Goal: Information Seeking & Learning: Find specific fact

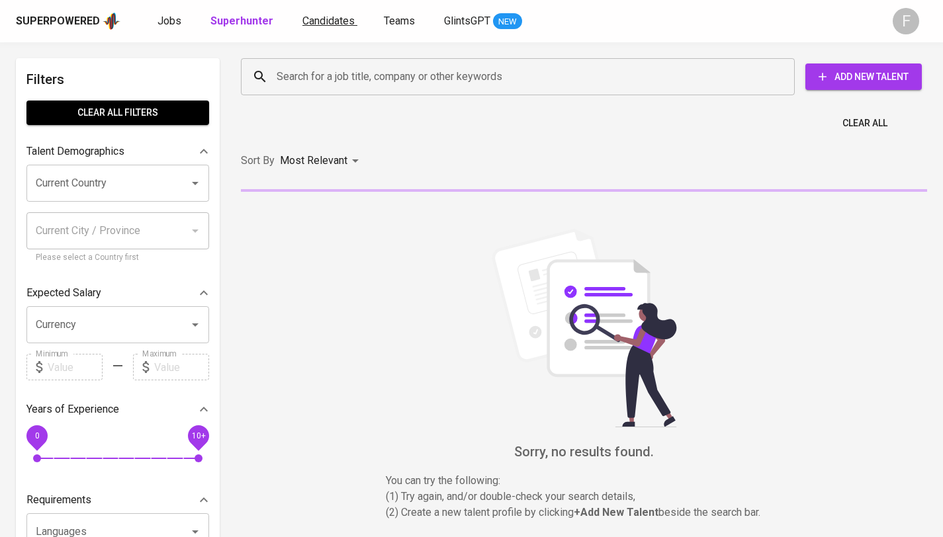
click at [328, 26] on span "Candidates" at bounding box center [328, 21] width 52 height 13
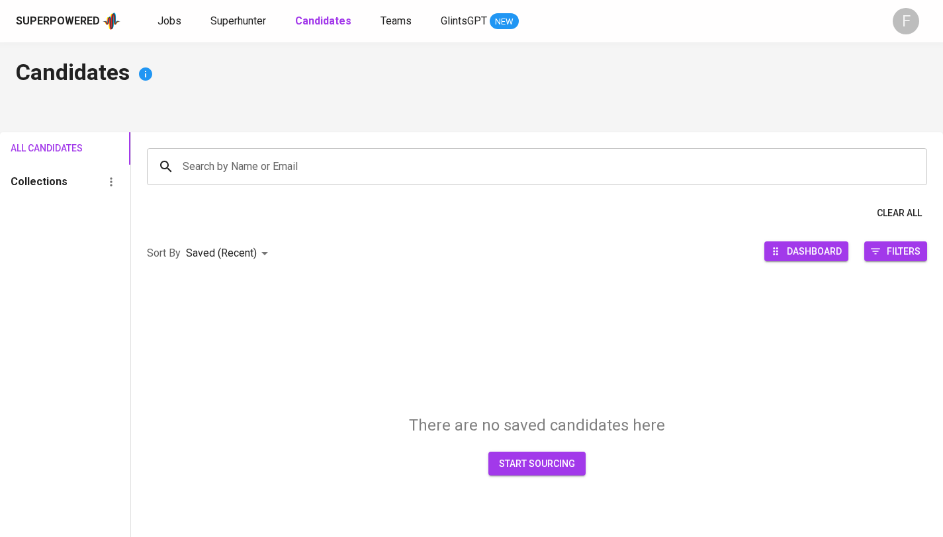
click at [290, 164] on input "Search by Name or Email" at bounding box center [540, 166] width 722 height 25
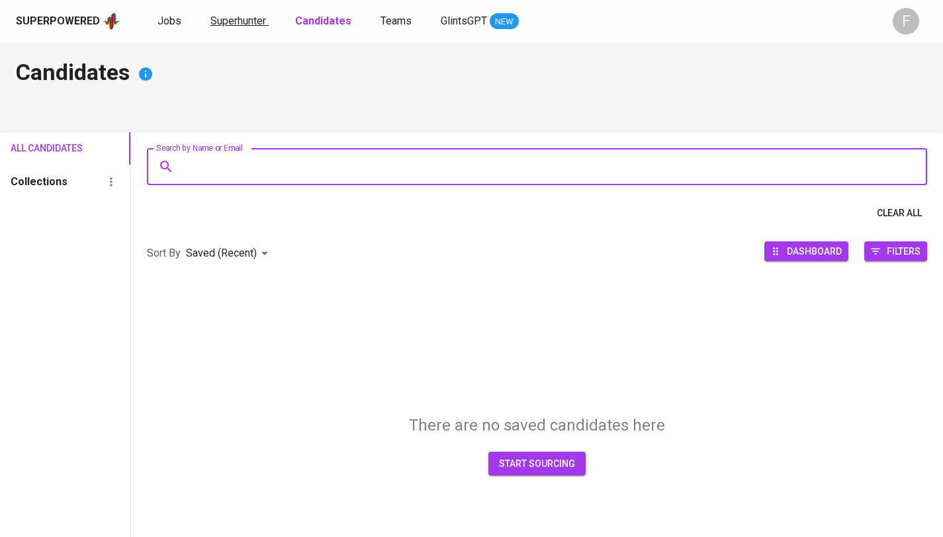
click at [242, 24] on span "Superhunter" at bounding box center [238, 21] width 56 height 13
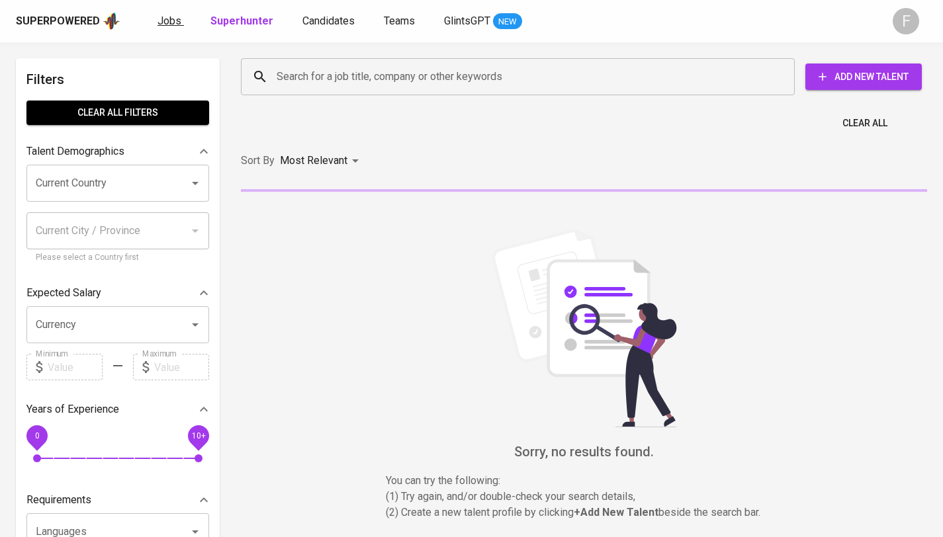
click at [173, 23] on span "Jobs" at bounding box center [169, 21] width 24 height 13
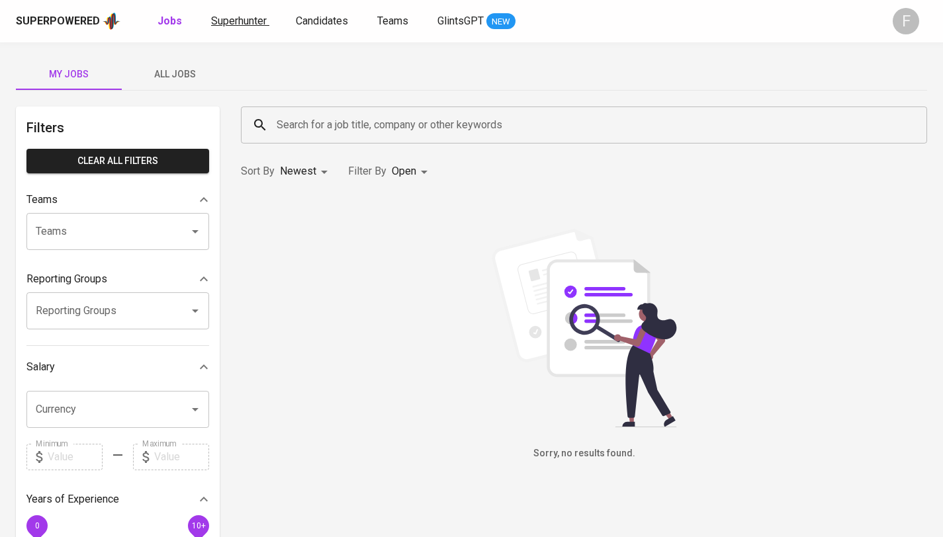
click at [233, 28] on link "Superhunter" at bounding box center [240, 21] width 58 height 17
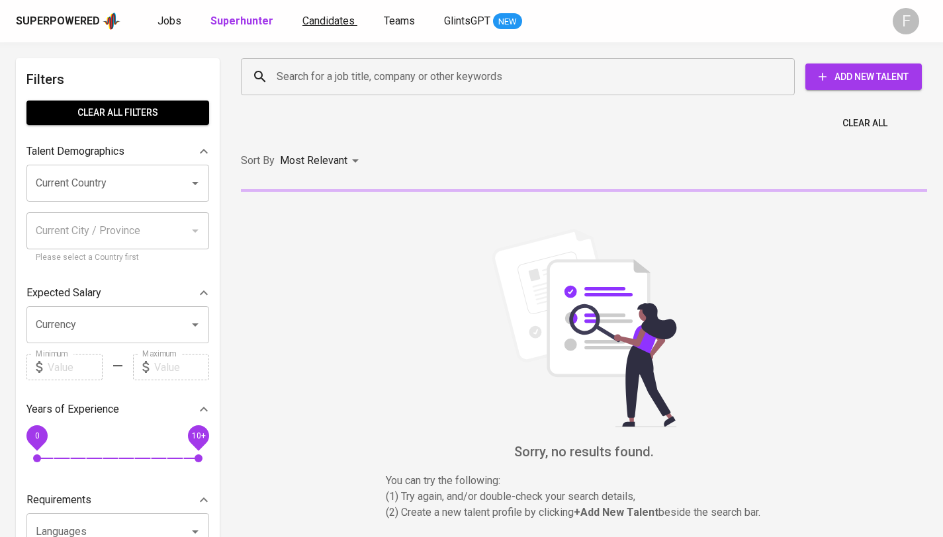
click at [304, 21] on span "Candidates" at bounding box center [328, 21] width 52 height 13
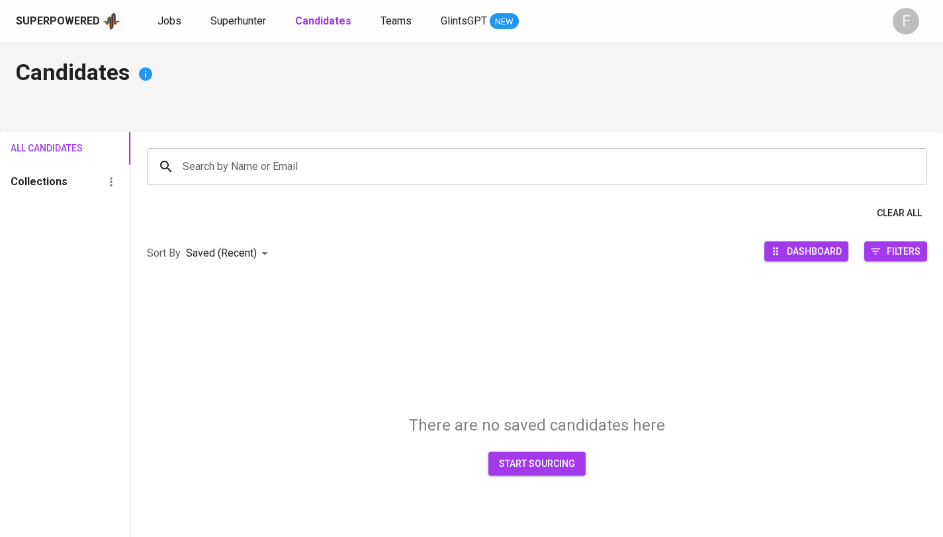
click at [247, 174] on input "Search by Name or Email" at bounding box center [540, 166] width 722 height 25
click at [515, 474] on button "start sourcing" at bounding box center [536, 464] width 97 height 24
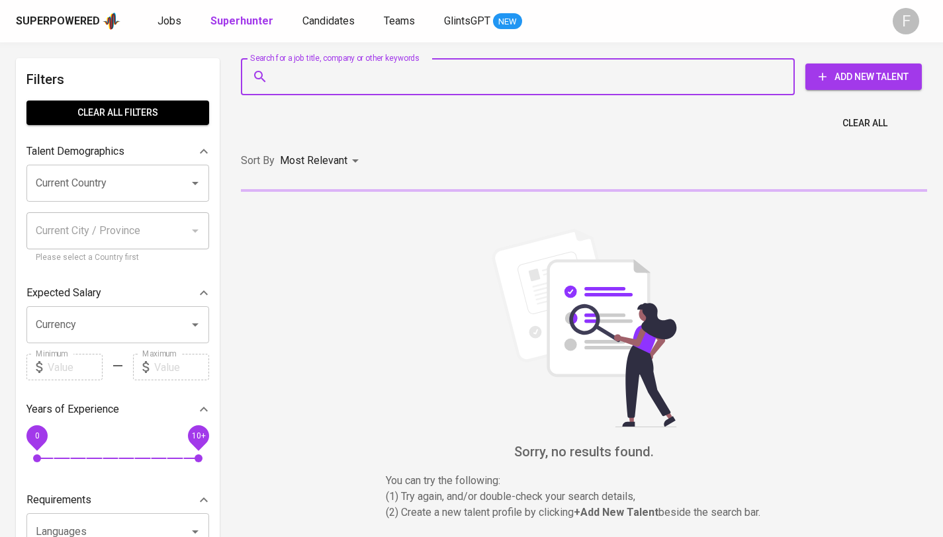
click at [391, 75] on input "Search for a job title, company or other keywords" at bounding box center [521, 76] width 496 height 25
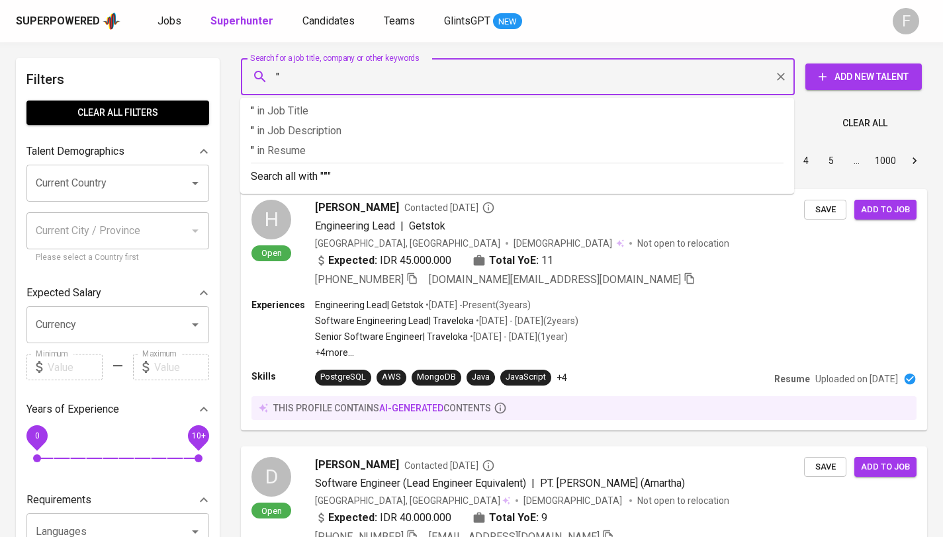
paste input "BUNGA LARASHATI HRD"
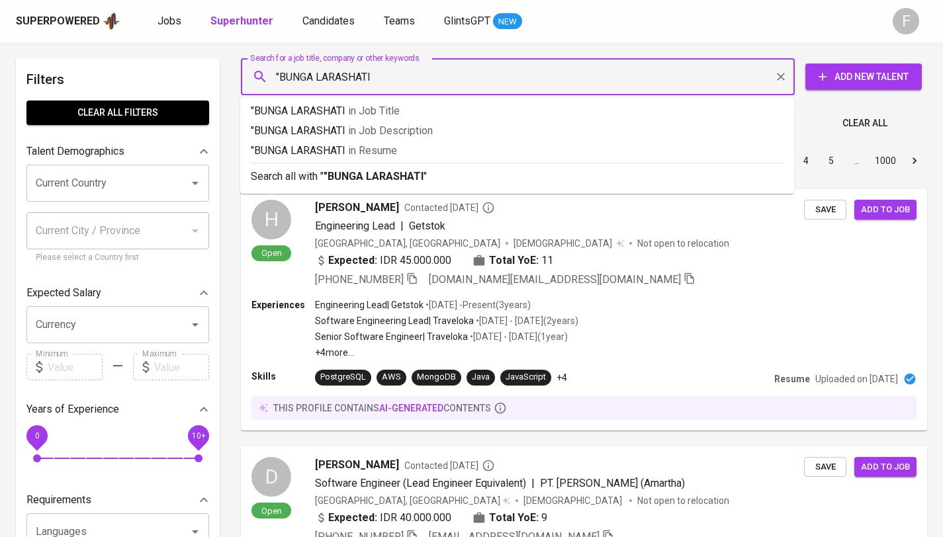
type input ""BUNGA LARASHATI""
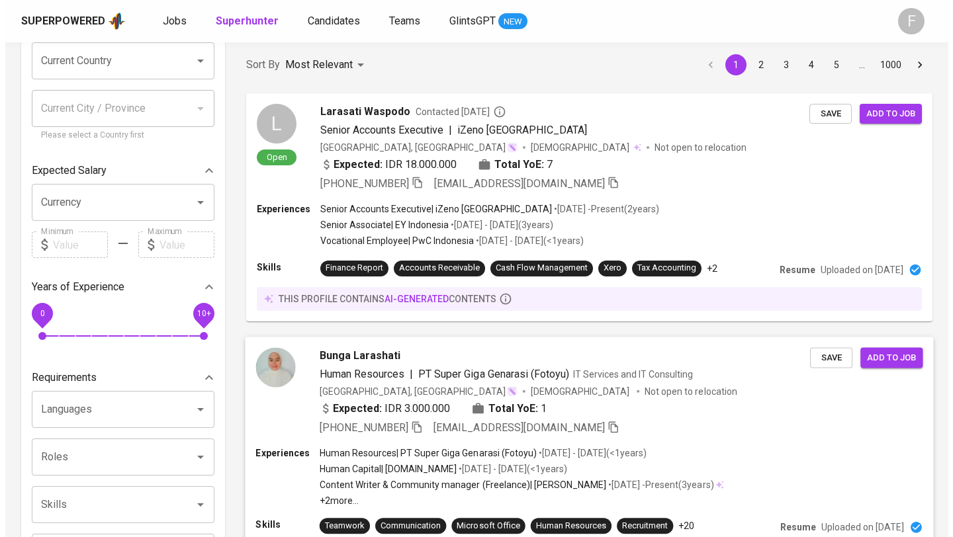
scroll to position [124, 0]
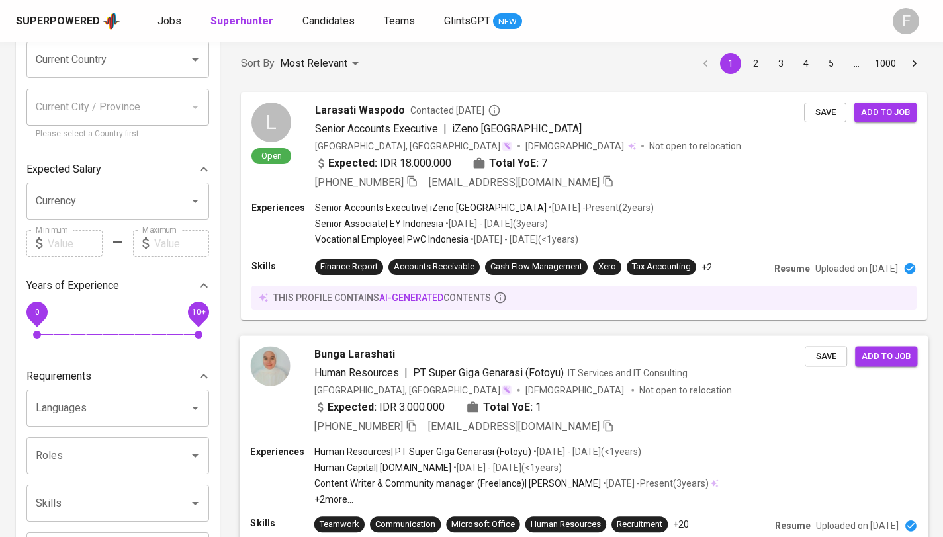
click at [555, 404] on div "Expected: IDR 3.000.000 Total YoE: 1" at bounding box center [559, 408] width 490 height 19
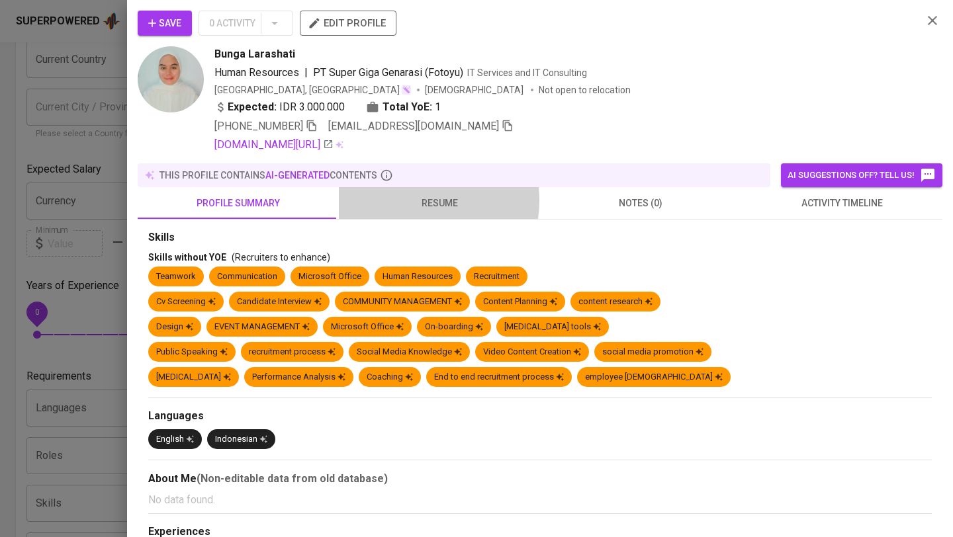
click at [418, 201] on span "resume" at bounding box center [439, 203] width 185 height 17
